Goal: Communication & Community: Answer question/provide support

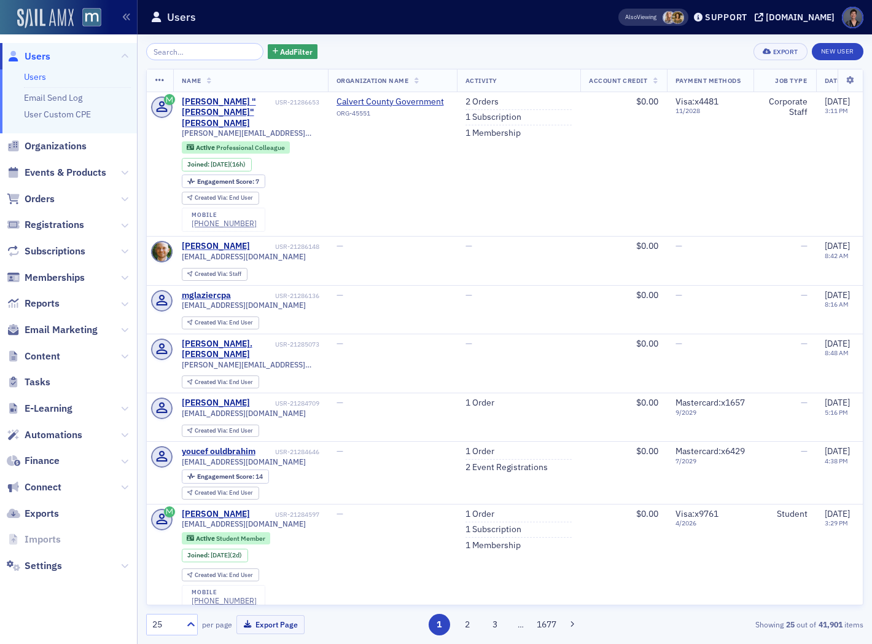
click at [29, 19] on img at bounding box center [45, 19] width 57 height 20
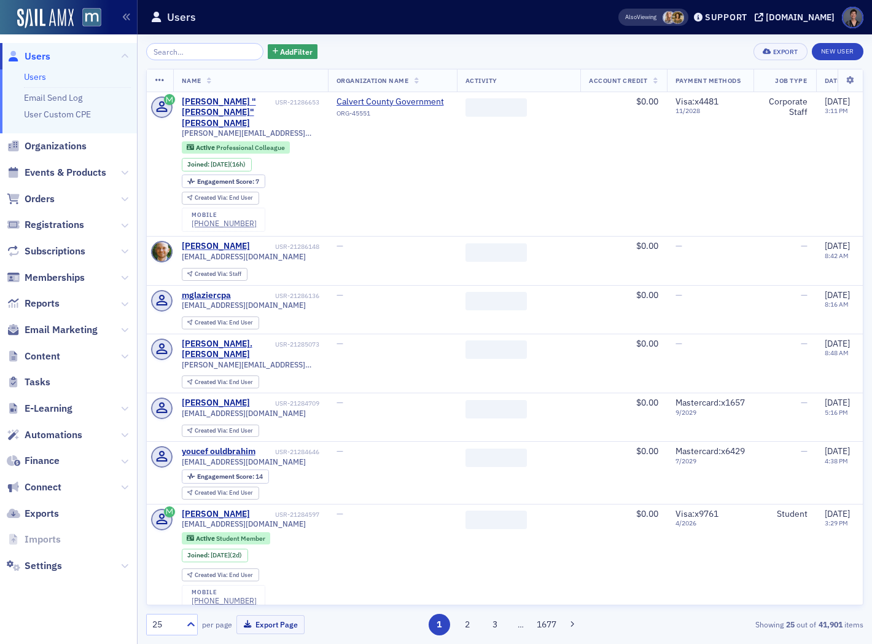
click at [69, 57] on span "Users" at bounding box center [68, 56] width 137 height 26
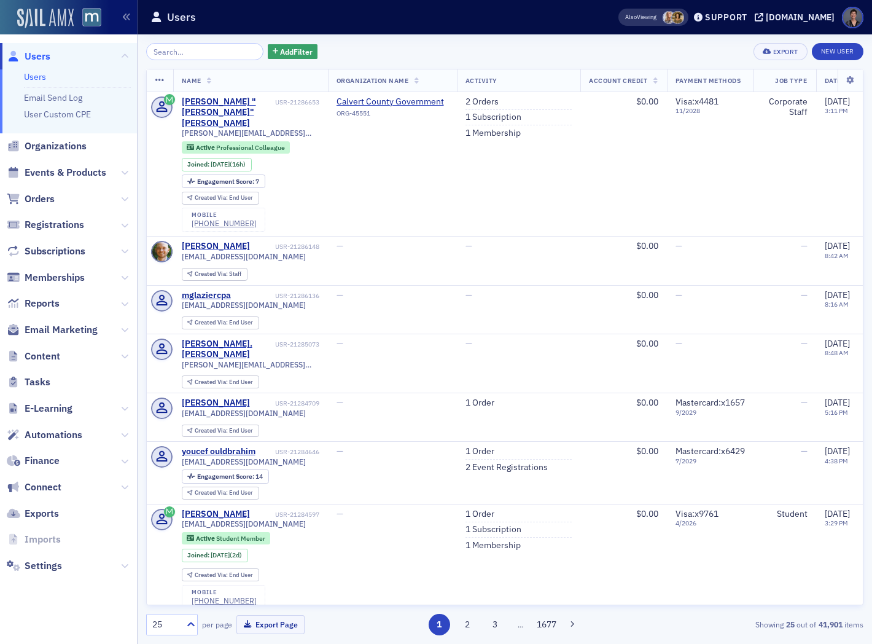
click at [37, 15] on img at bounding box center [45, 19] width 57 height 20
click at [744, 16] on div "Support" at bounding box center [726, 17] width 42 height 11
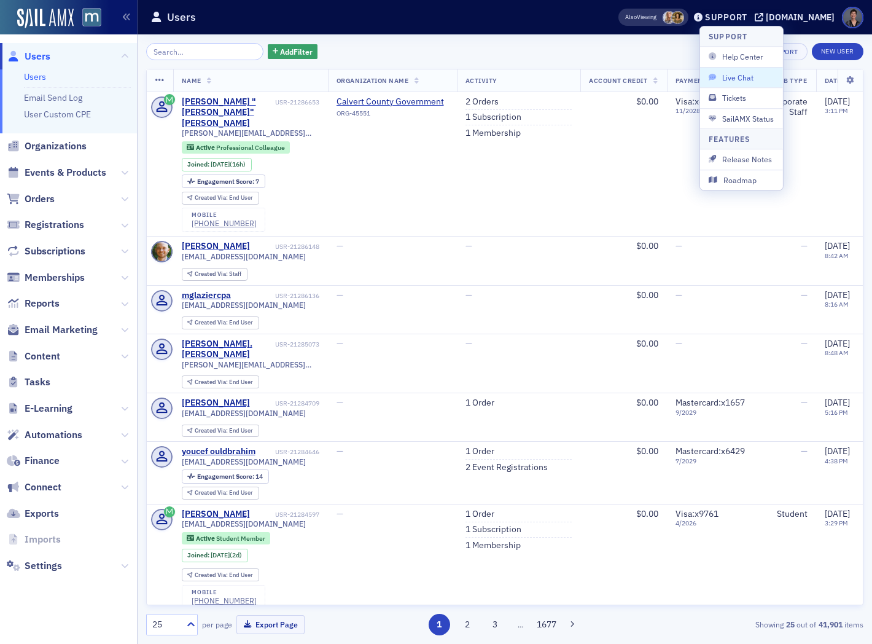
click at [738, 77] on span "Live Chat" at bounding box center [742, 77] width 66 height 11
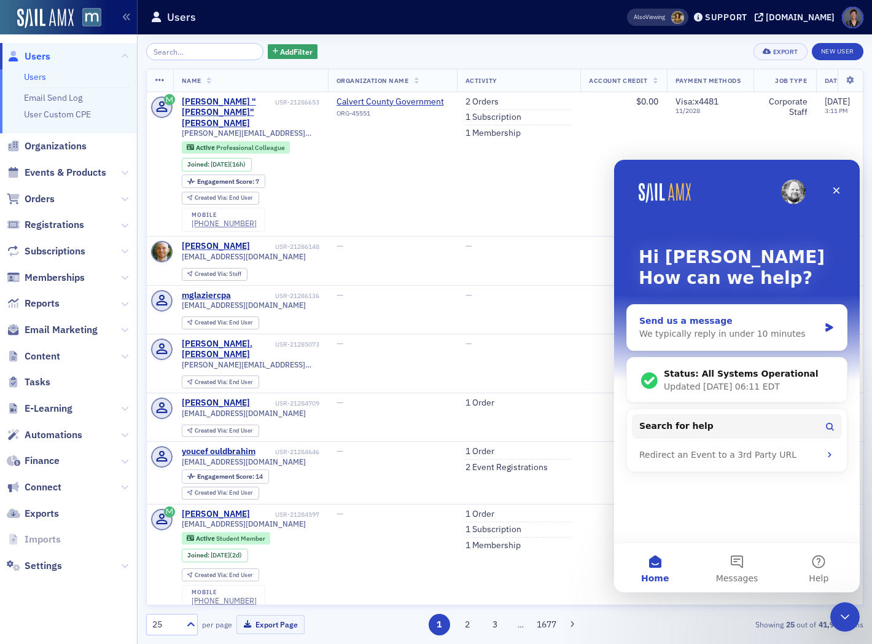
click at [677, 333] on div "We typically reply in under 10 minutes" at bounding box center [729, 333] width 180 height 13
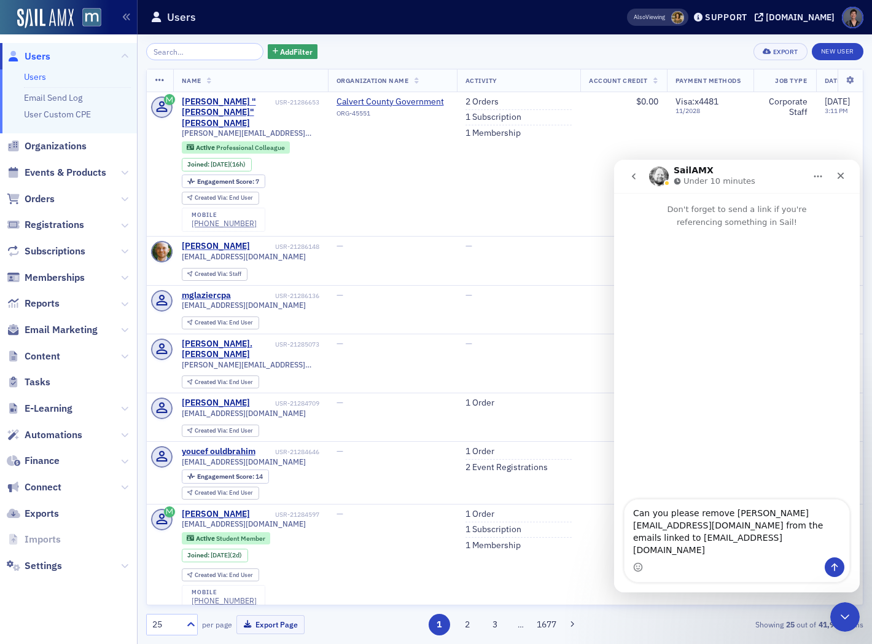
click at [656, 550] on textarea "Can you please remove [PERSON_NAME][EMAIL_ADDRESS][DOMAIN_NAME] from the emails…" at bounding box center [737, 528] width 225 height 58
click at [734, 540] on textarea "Can you please remove [PERSON_NAME][EMAIL_ADDRESS][DOMAIN_NAME] from the emails…" at bounding box center [737, 528] width 225 height 58
click at [794, 552] on textarea "Can you please remove [PERSON_NAME][EMAIL_ADDRESS][DOMAIN_NAME] from the emails…" at bounding box center [737, 528] width 225 height 58
type textarea "Can you please remove [PERSON_NAME][EMAIL_ADDRESS][DOMAIN_NAME] from the emails…"
click at [837, 563] on icon "Send a message…" at bounding box center [835, 567] width 10 height 10
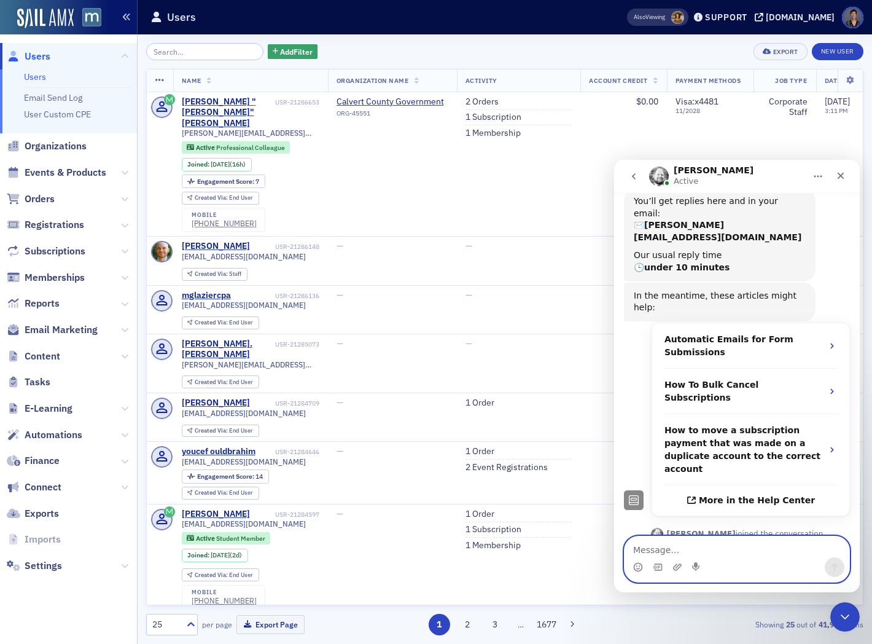
scroll to position [142, 0]
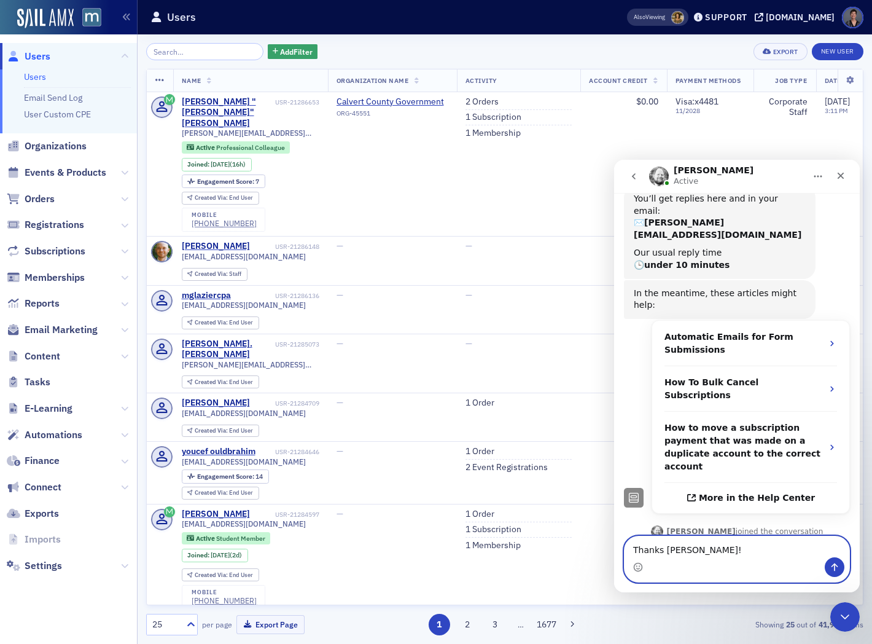
type textarea "Thanks [PERSON_NAME]!"
click at [834, 562] on icon "Send a message…" at bounding box center [835, 567] width 10 height 10
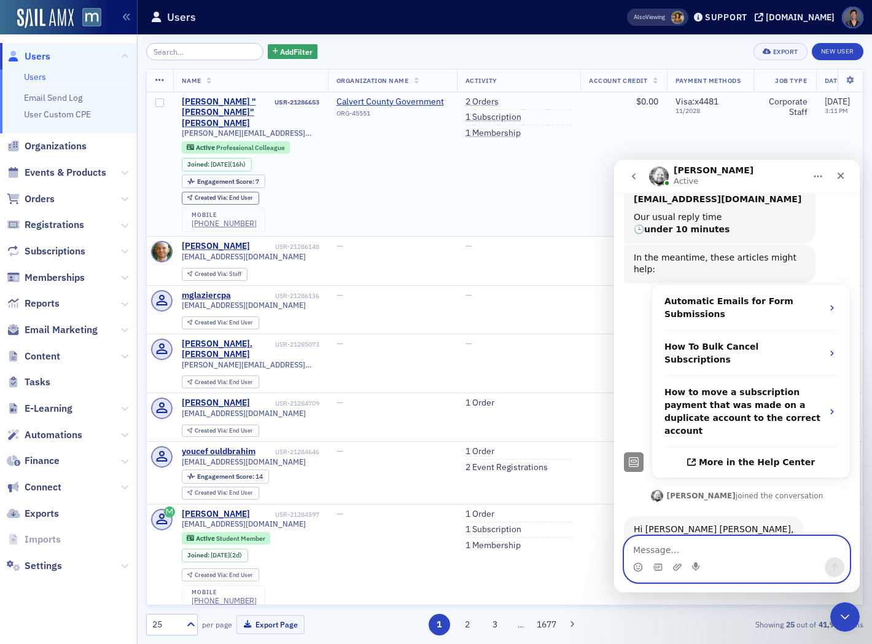
scroll to position [179, 0]
